Goal: Information Seeking & Learning: Learn about a topic

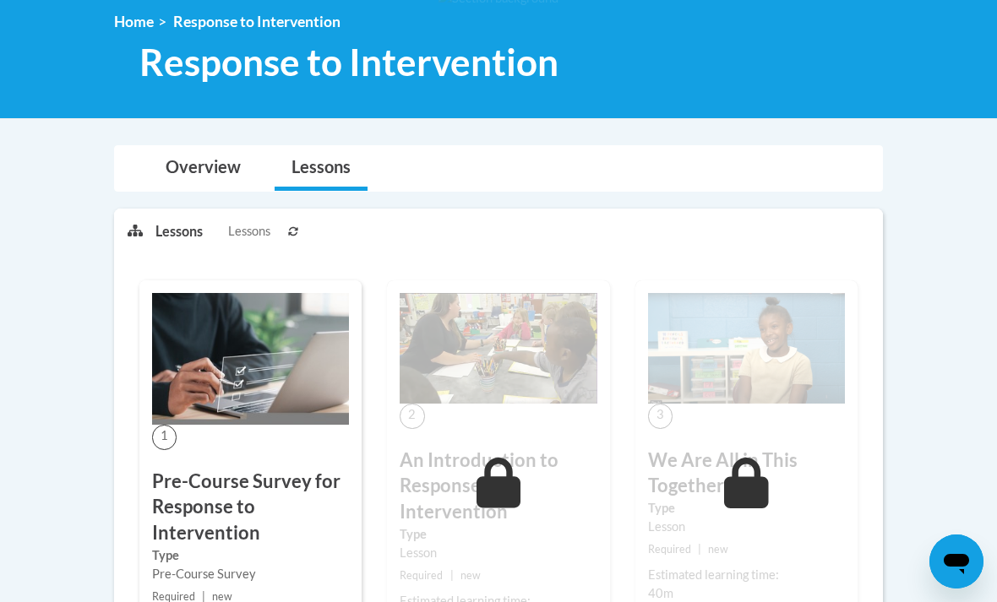
scroll to position [327, 0]
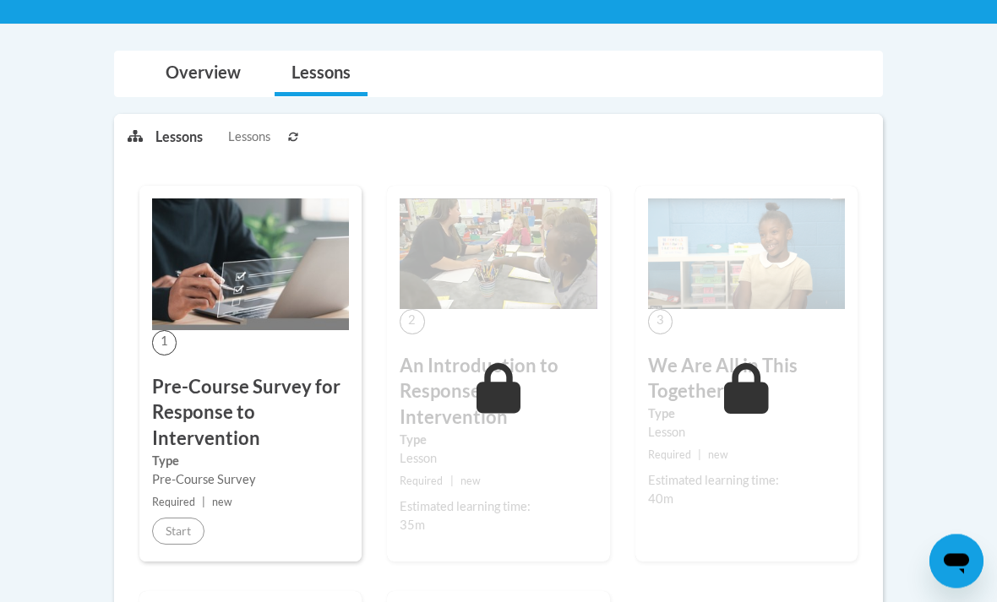
click at [182, 389] on h3 "Pre-Course Survey for Response to Intervention" at bounding box center [250, 414] width 197 height 78
click at [195, 403] on h3 "Pre-Course Survey for Response to Intervention" at bounding box center [250, 414] width 197 height 78
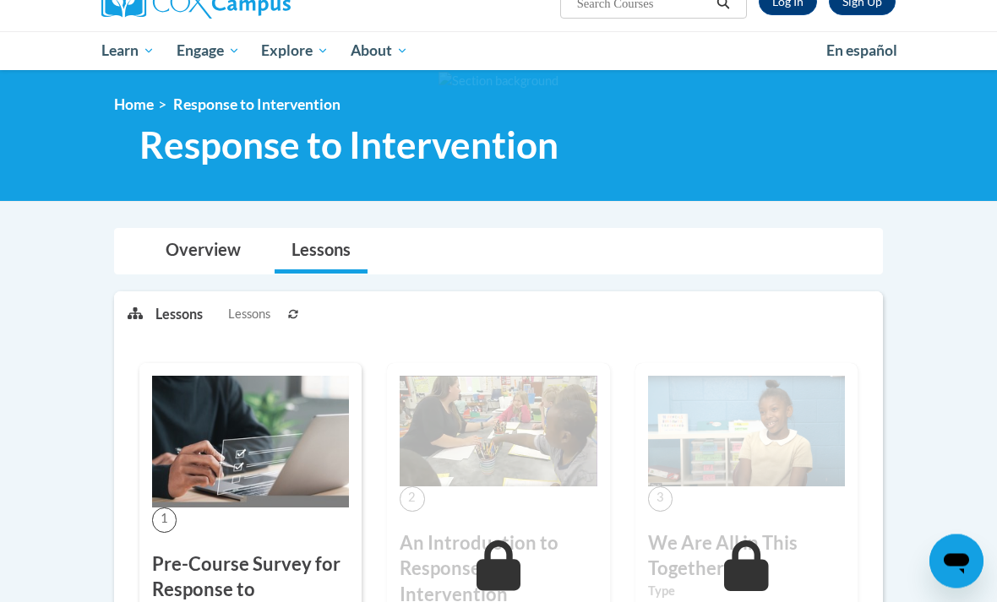
scroll to position [0, 0]
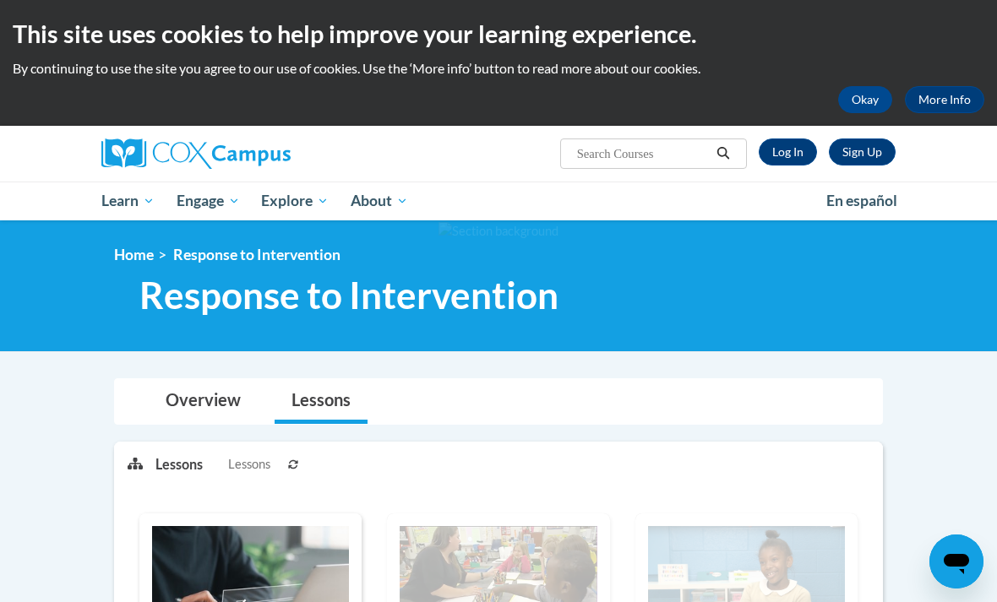
click at [797, 163] on link "Log In" at bounding box center [788, 152] width 58 height 27
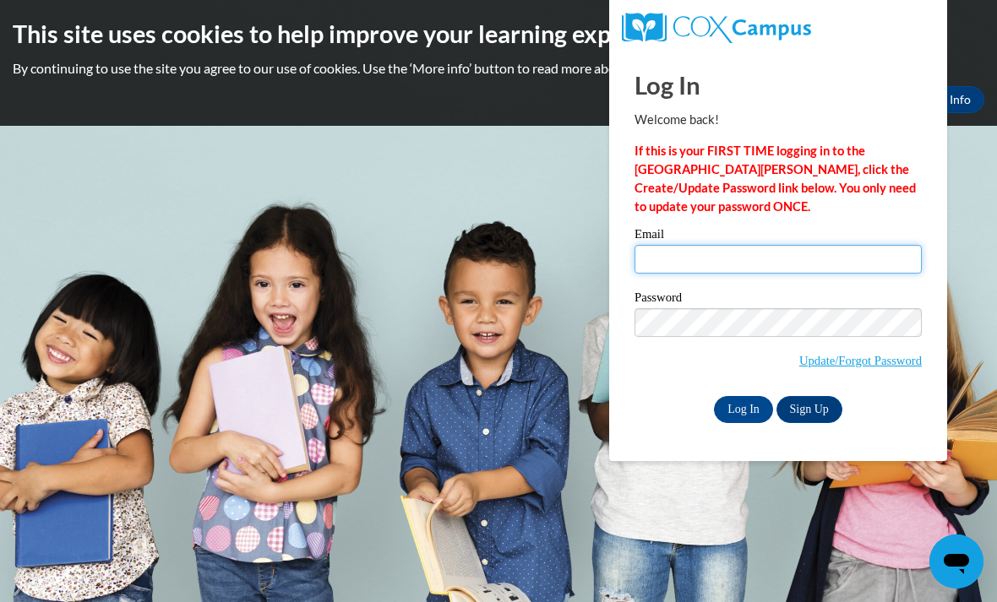
type input "kemcgr0434@ung.edu"
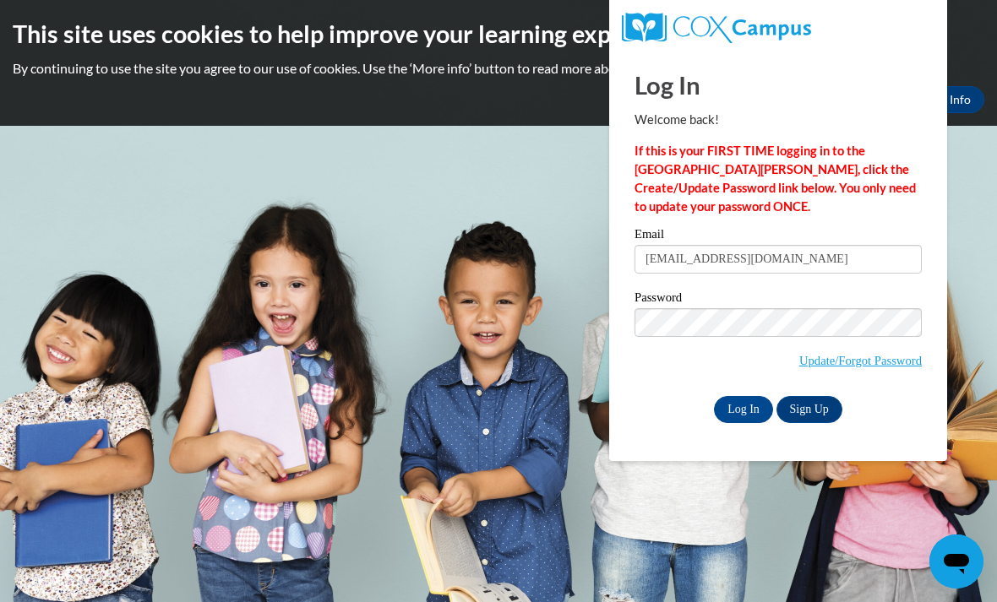
click at [743, 408] on input "Log In" at bounding box center [743, 409] width 59 height 27
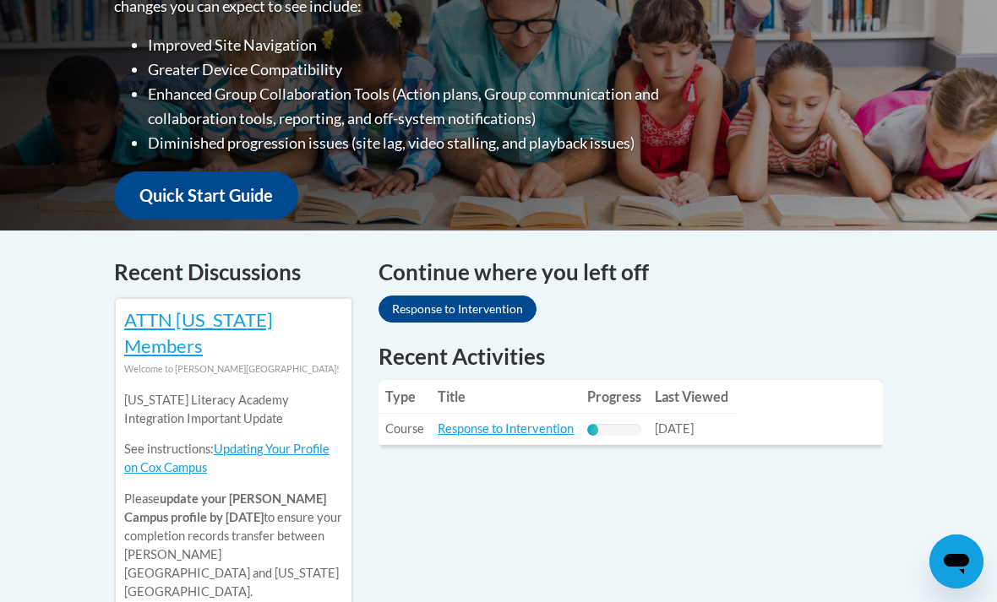
scroll to position [506, 0]
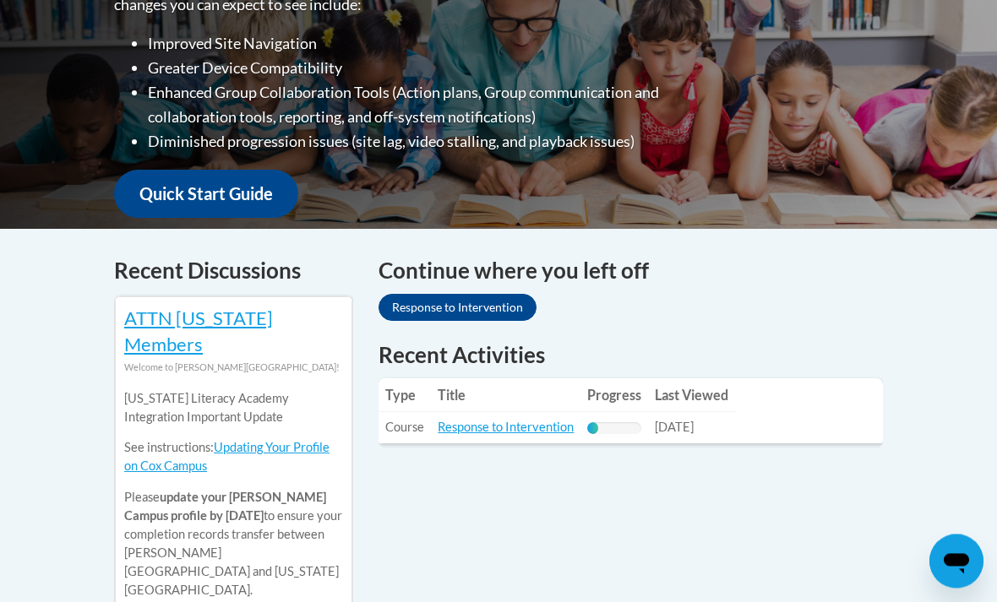
click at [463, 445] on div "Recent Activities Type Title Progress Last Viewed Type: Course Title: Response …" at bounding box center [630, 394] width 504 height 109
click at [445, 413] on td "Title: Response to Intervention" at bounding box center [506, 428] width 150 height 31
click at [447, 428] on link "Response to Intervention" at bounding box center [506, 428] width 136 height 14
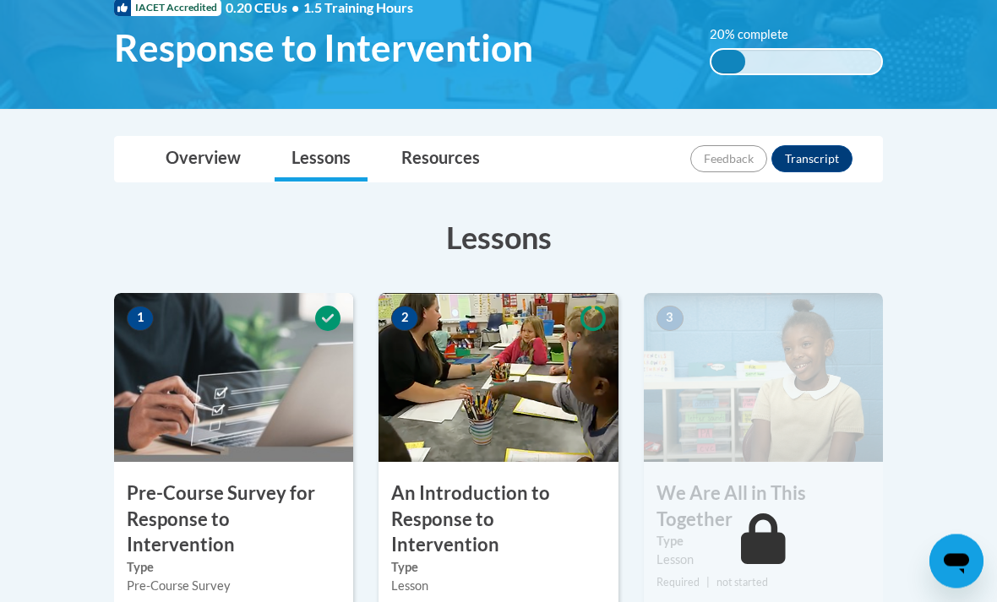
scroll to position [371, 0]
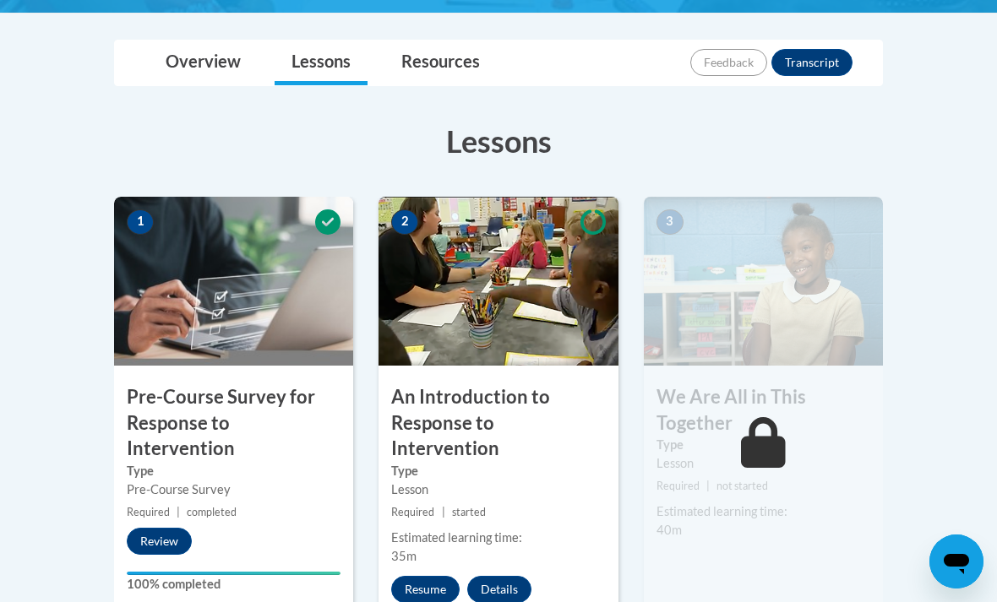
click at [438, 421] on h3 "An Introduction to Response to Intervention" at bounding box center [497, 423] width 239 height 78
click at [417, 576] on button "Resume" at bounding box center [425, 589] width 68 height 27
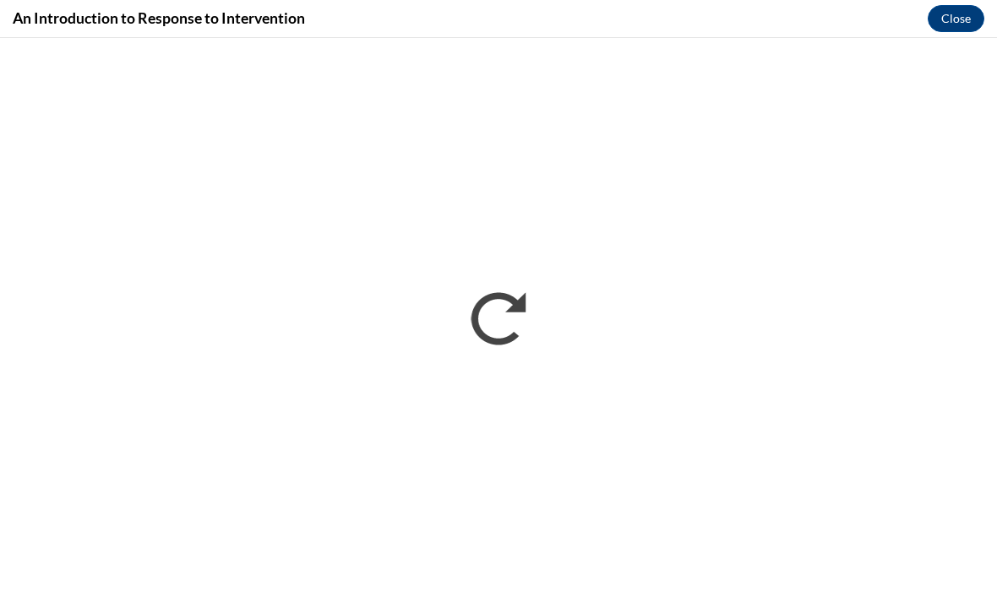
scroll to position [0, 0]
click at [764, 14] on div "An Introduction to Response to Intervention Close" at bounding box center [498, 19] width 997 height 38
